Goal: Use online tool/utility: Utilize a website feature to perform a specific function

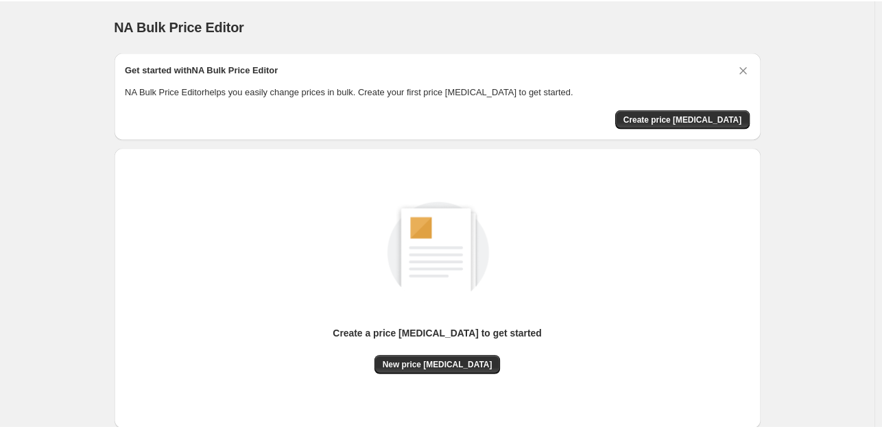
scroll to position [84, 0]
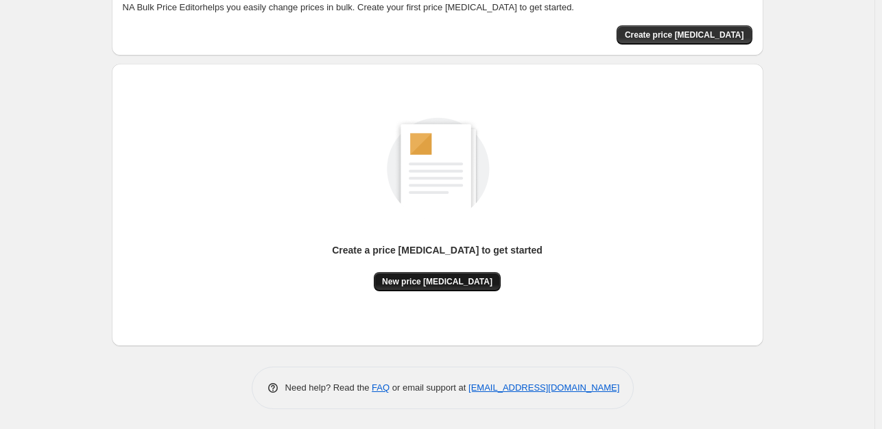
click at [465, 275] on button "New price [MEDICAL_DATA]" at bounding box center [437, 281] width 127 height 19
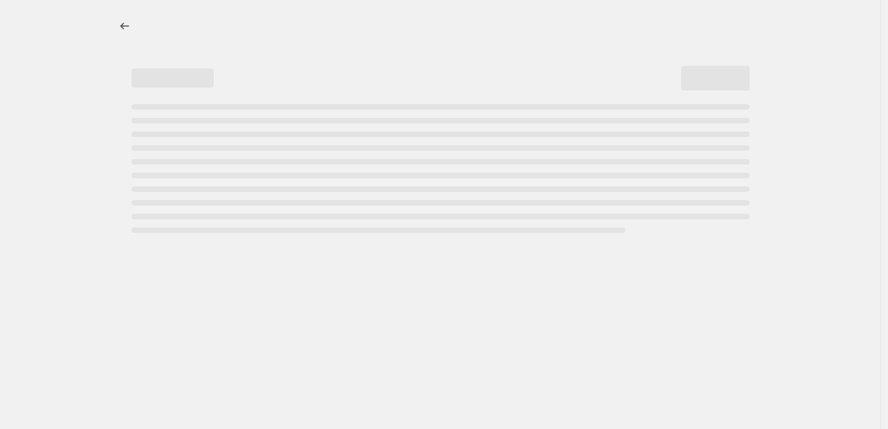
select select "percentage"
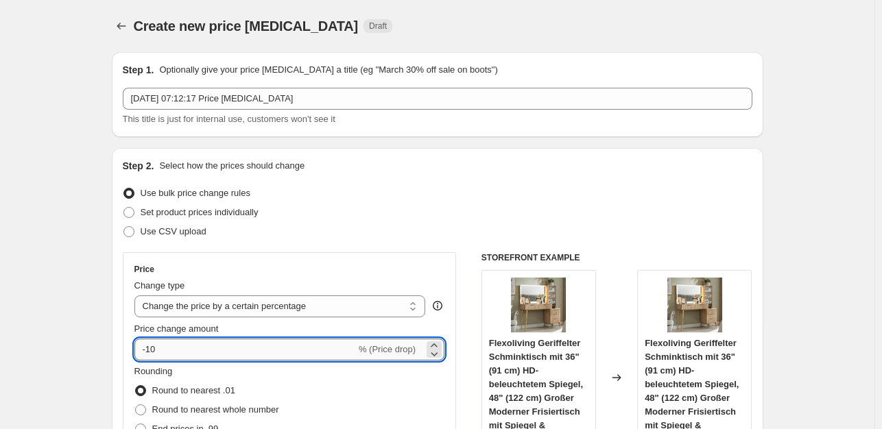
click at [219, 348] on input "-10" at bounding box center [244, 350] width 221 height 22
type input "-1"
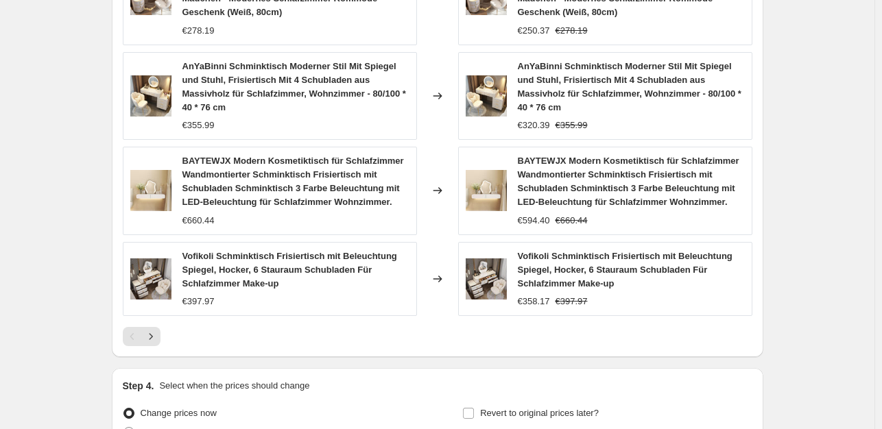
scroll to position [1099, 0]
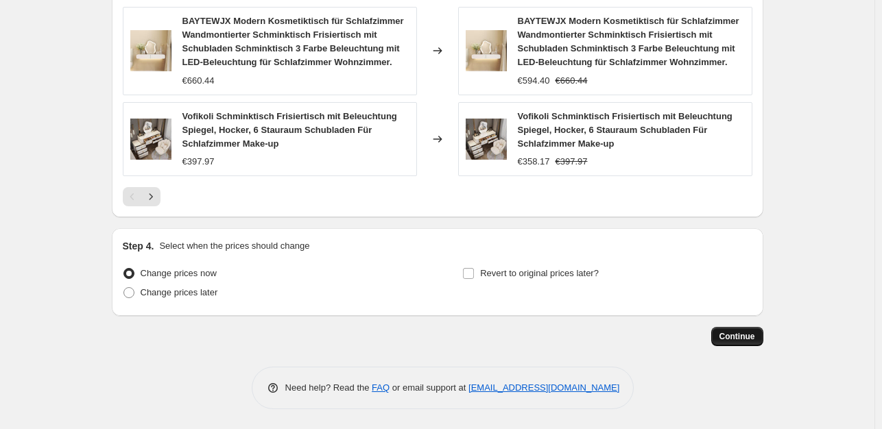
type input "-35"
click at [738, 338] on span "Continue" at bounding box center [737, 336] width 36 height 11
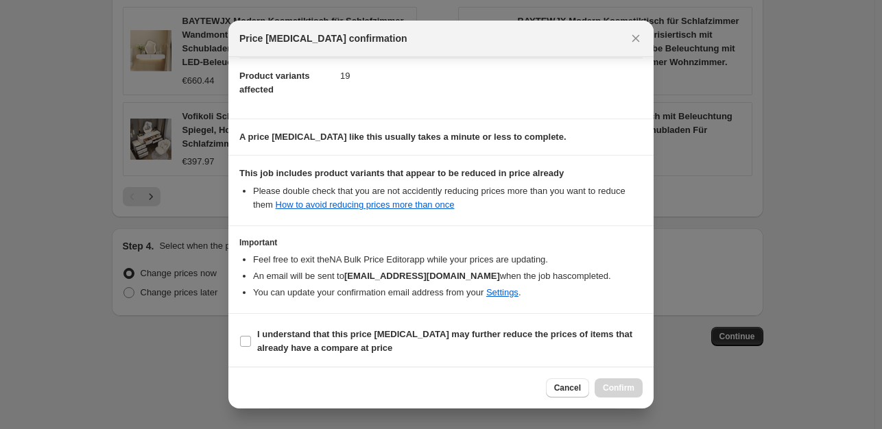
scroll to position [147, 0]
click at [244, 339] on input "I understand that this price change job may further reduce the prices of items …" at bounding box center [245, 340] width 11 height 11
checkbox input "true"
click at [628, 387] on span "Confirm" at bounding box center [619, 387] width 32 height 11
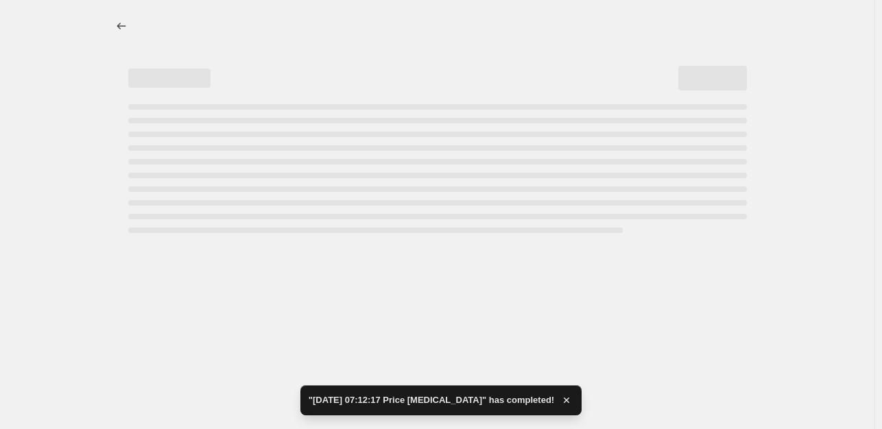
select select "percentage"
